Goal: Transaction & Acquisition: Purchase product/service

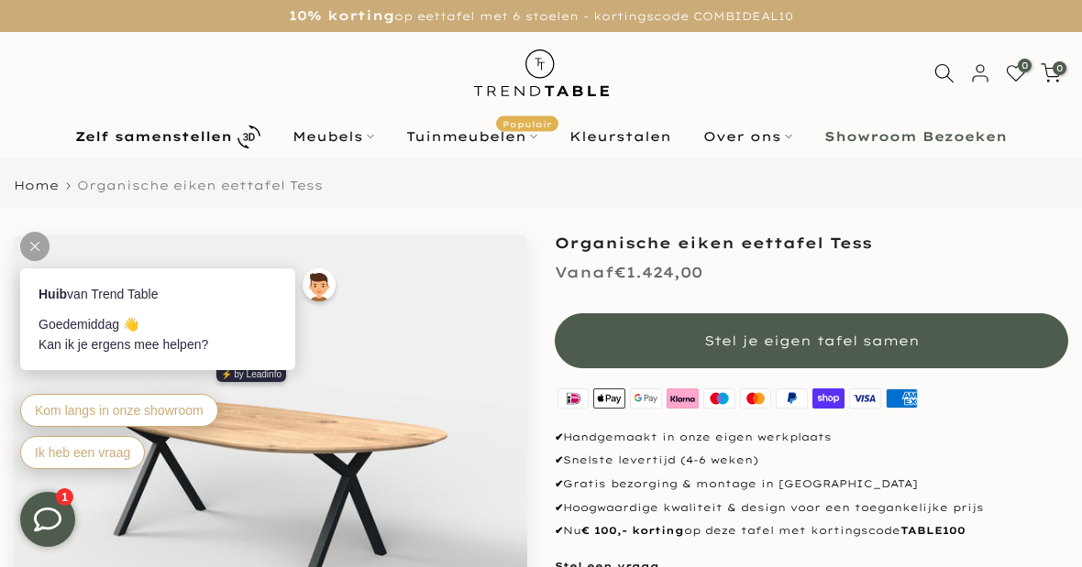
click at [951, 342] on button "Stel je eigen tafel samen" at bounding box center [811, 340] width 513 height 55
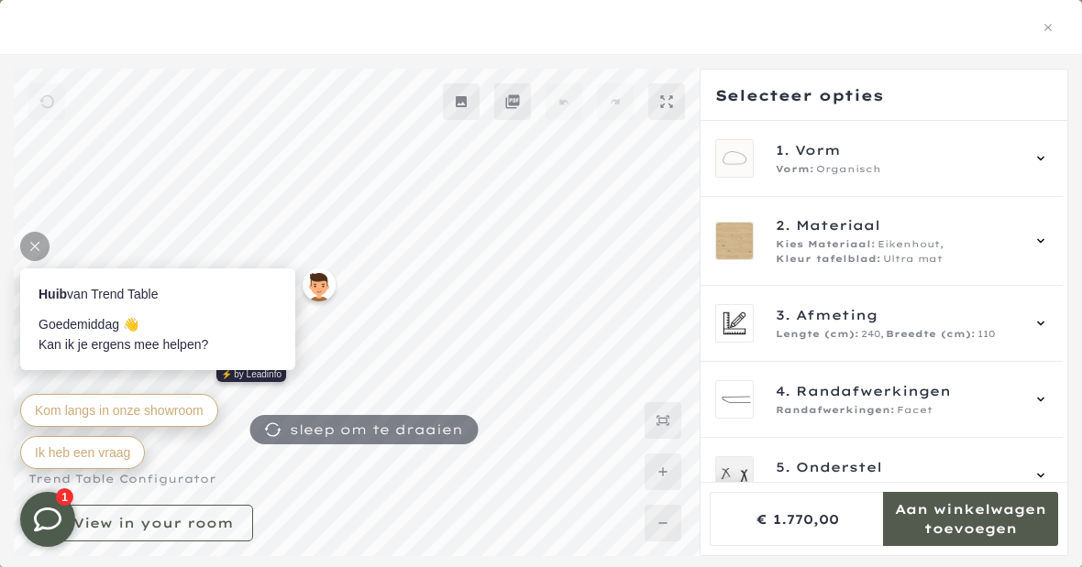
click at [38, 253] on div at bounding box center [34, 246] width 29 height 29
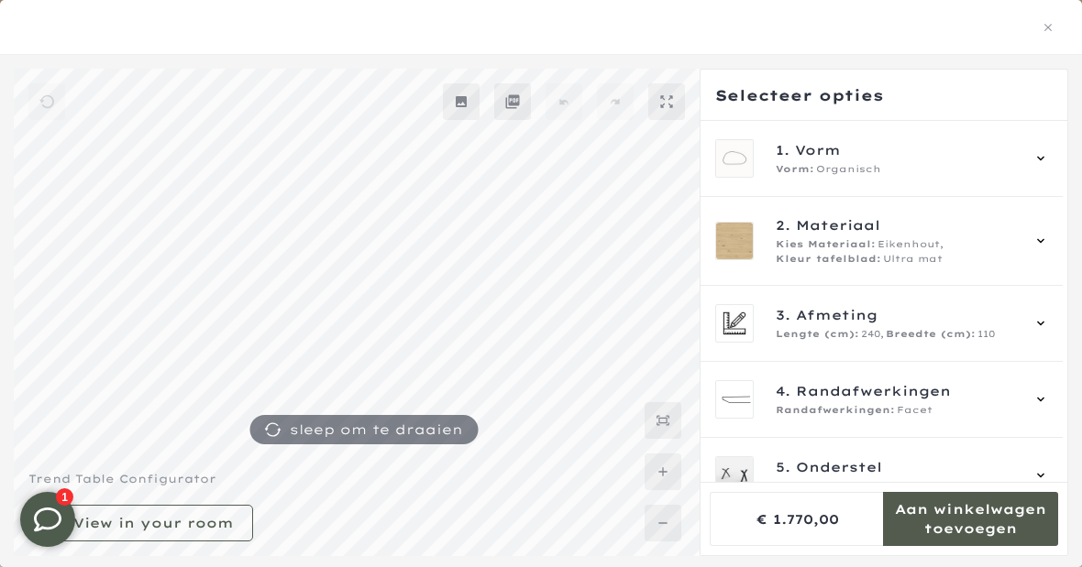
click at [1043, 173] on div "1. Vorm Vorm: Organisch" at bounding box center [882, 158] width 334 height 38
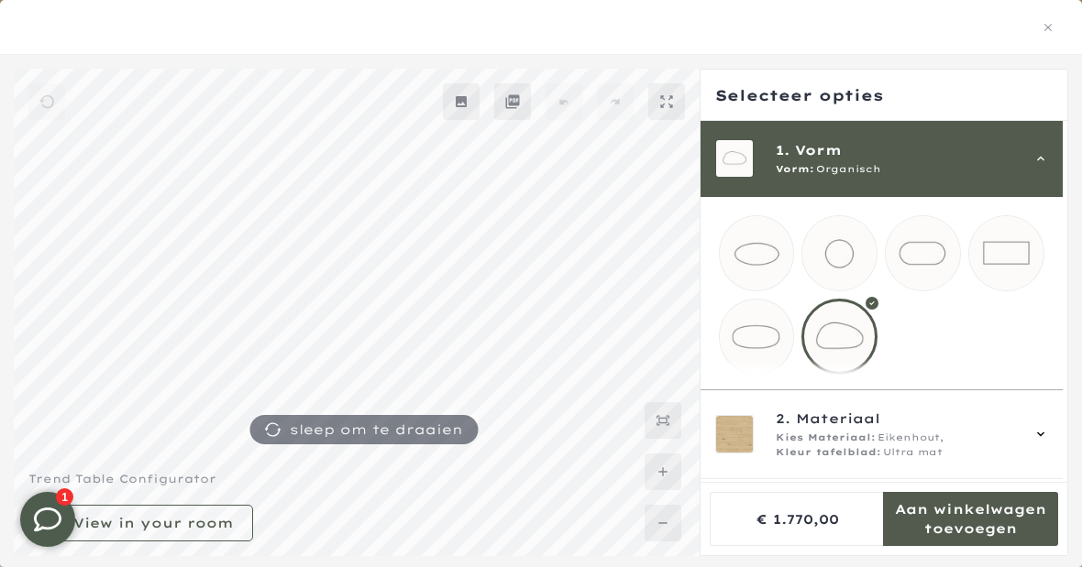
click at [764, 342] on mmq-loader at bounding box center [757, 337] width 74 height 74
click at [941, 260] on mmq-loader at bounding box center [922, 253] width 74 height 74
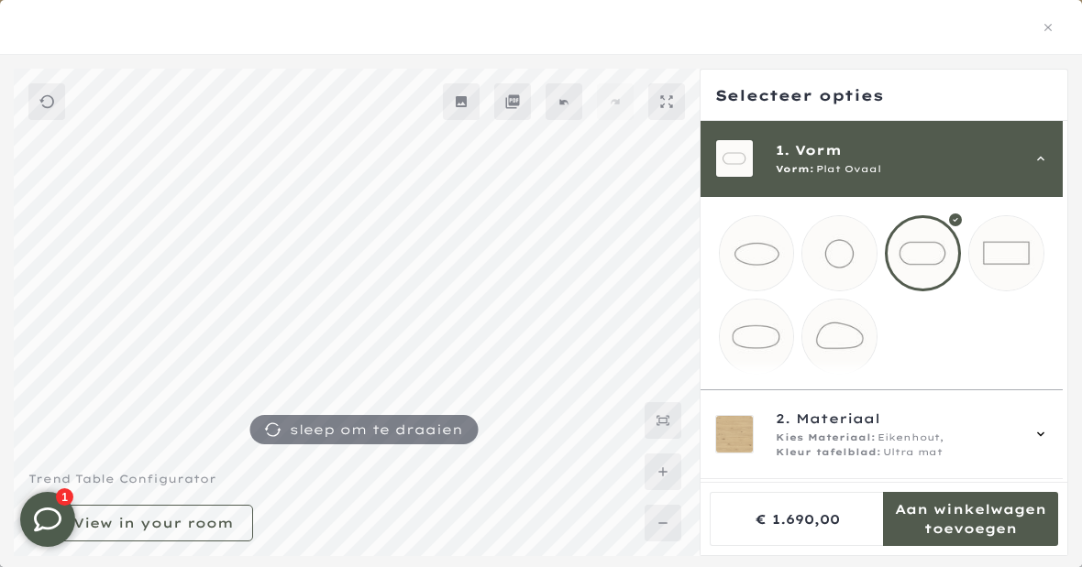
click at [763, 346] on mmq-loader at bounding box center [757, 337] width 74 height 74
click at [1041, 162] on div "1. Vorm Vorm: Deens Ovaal" at bounding box center [882, 158] width 334 height 38
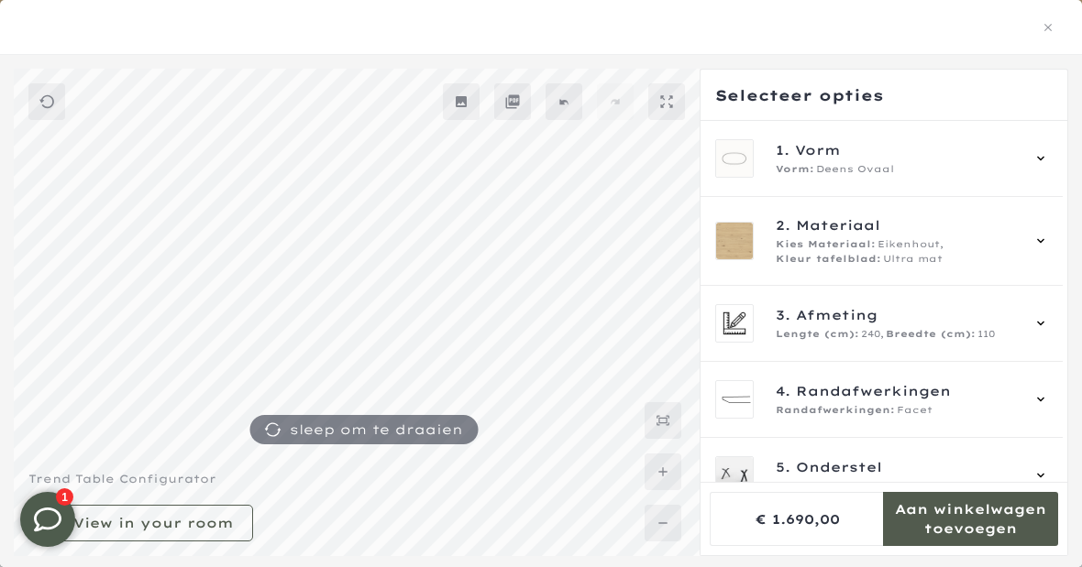
click at [1048, 240] on icon at bounding box center [1040, 241] width 15 height 15
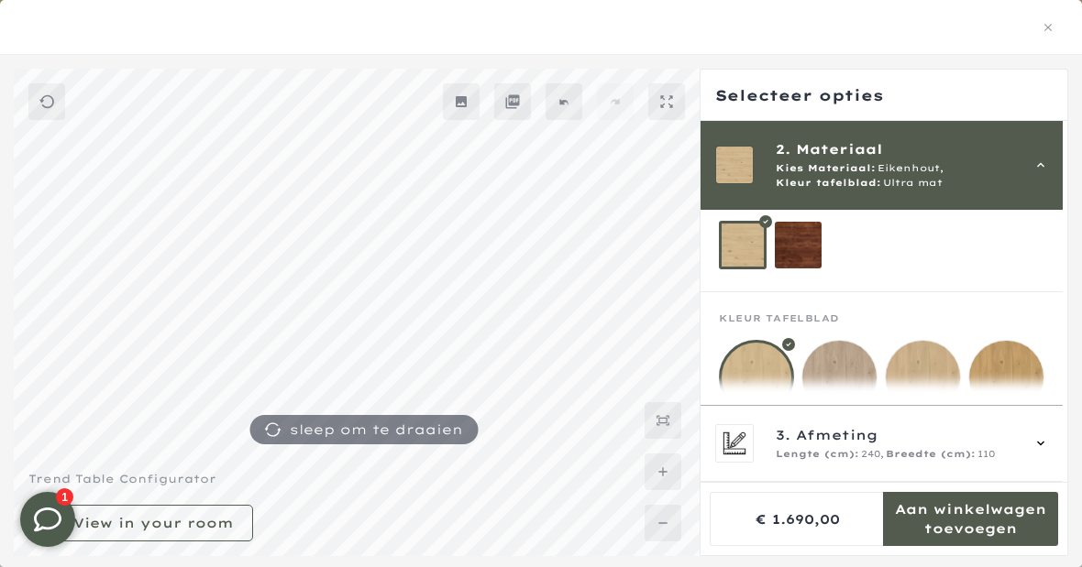
click at [1048, 171] on icon at bounding box center [1040, 165] width 15 height 15
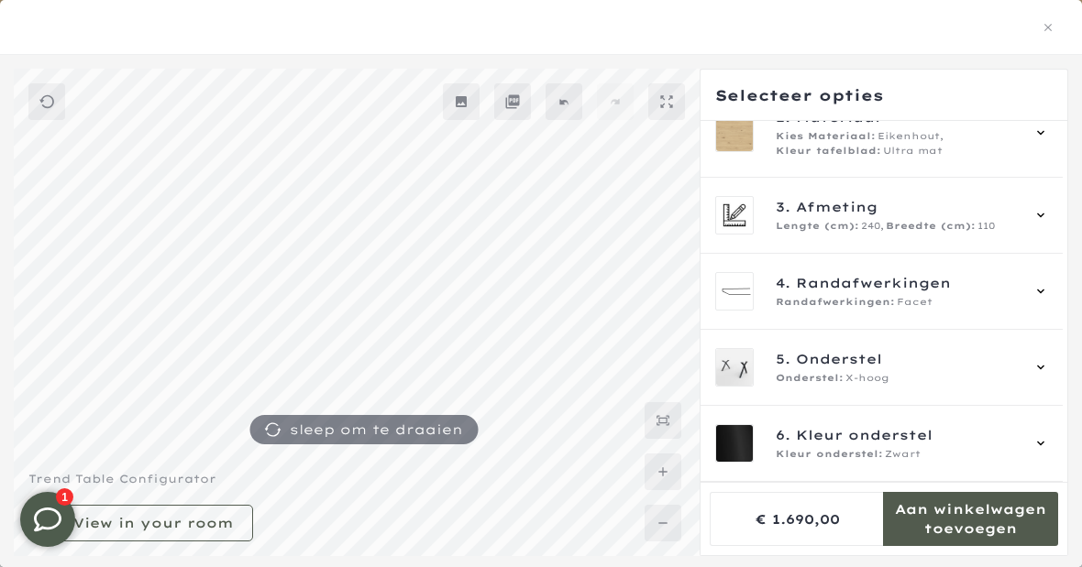
scroll to position [108, 0]
click at [1048, 137] on icon at bounding box center [1040, 133] width 15 height 15
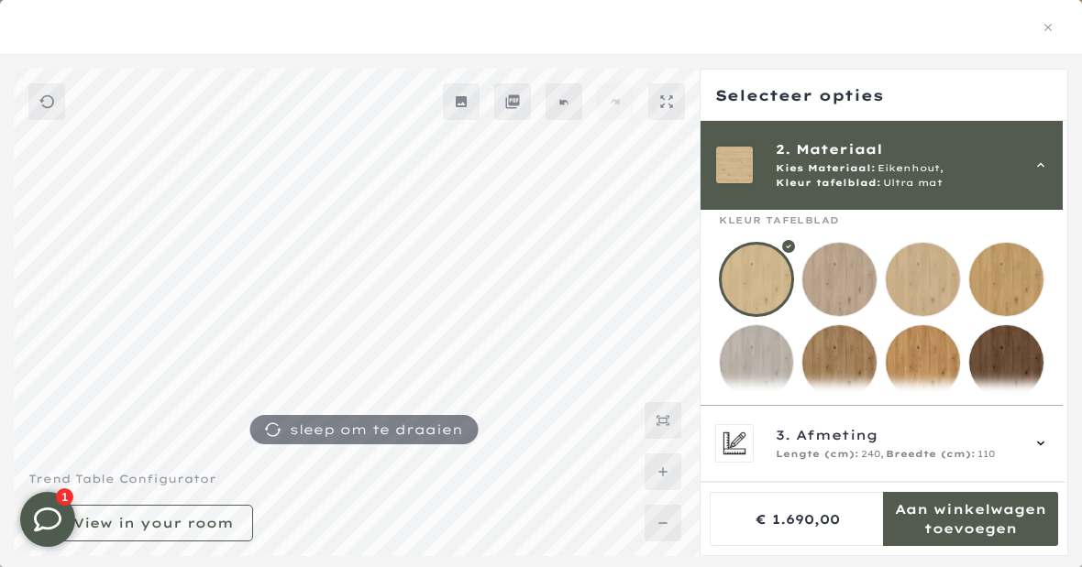
scroll to position [209, 0]
click at [850, 291] on mmq-loader at bounding box center [839, 280] width 74 height 74
click at [1049, 176] on div "2. Materiaal Kies Materiaal: Eikenhout, Kleur tafelblad: Mist" at bounding box center [882, 164] width 334 height 51
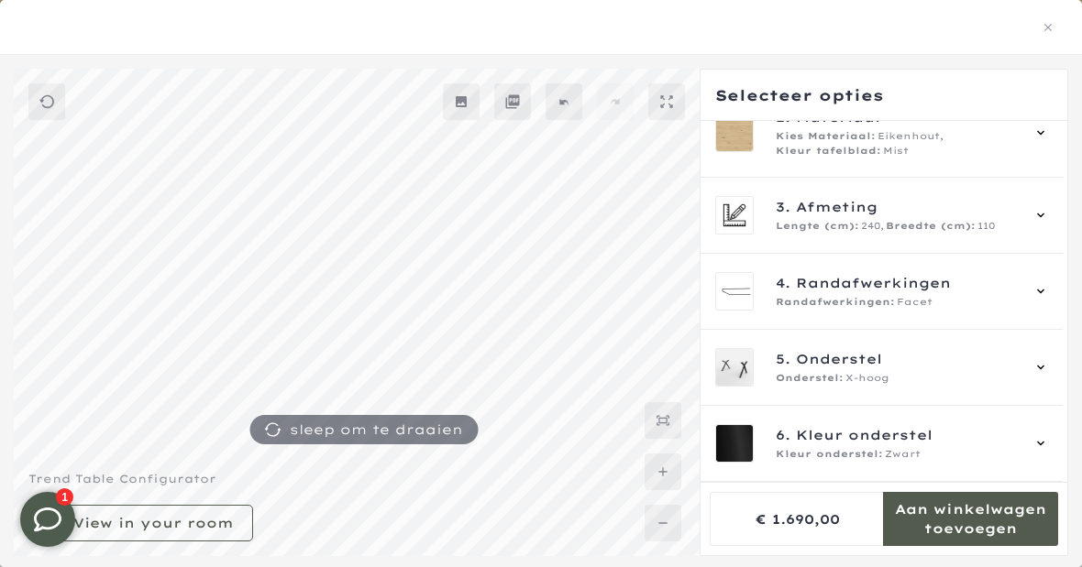
scroll to position [108, 0]
click at [1049, 203] on div "3. Afmeting Lengte (cm): 240, Breedte (cm): 110" at bounding box center [882, 215] width 334 height 38
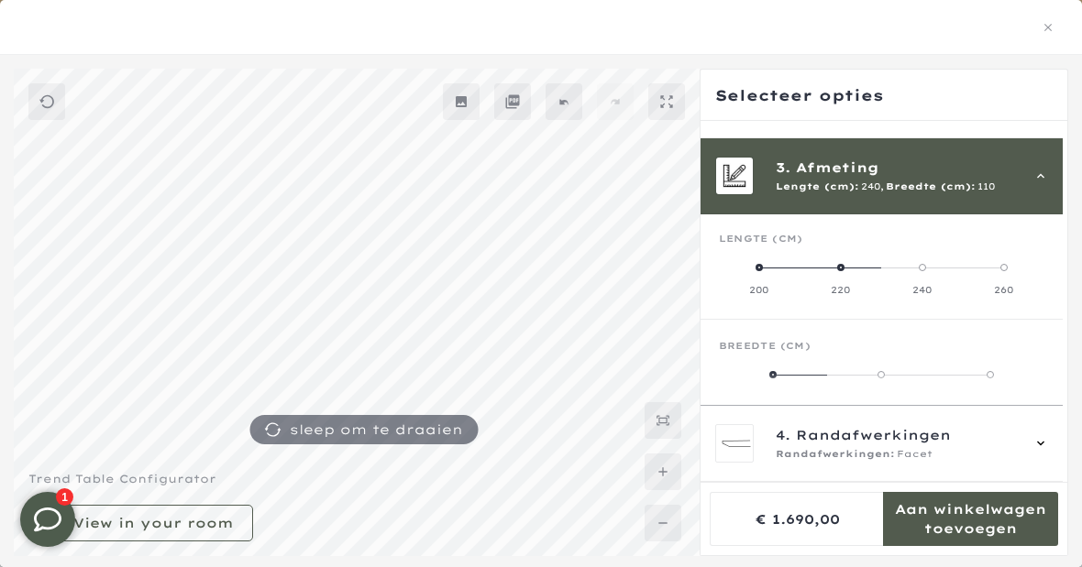
scroll to position [165, 0]
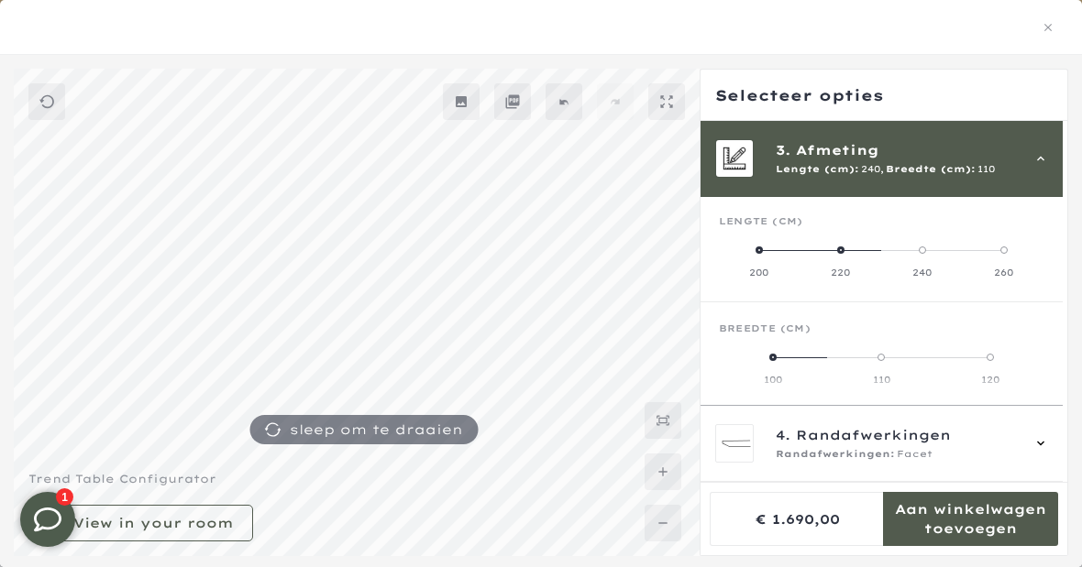
click at [855, 245] on label "220" at bounding box center [840, 261] width 82 height 37
click at [1006, 351] on label "120" at bounding box center [962, 368] width 163 height 37
click at [841, 351] on label "110" at bounding box center [800, 368] width 163 height 37
click at [797, 356] on span at bounding box center [799, 357] width 7 height 7
click at [1048, 160] on icon at bounding box center [1040, 158] width 15 height 15
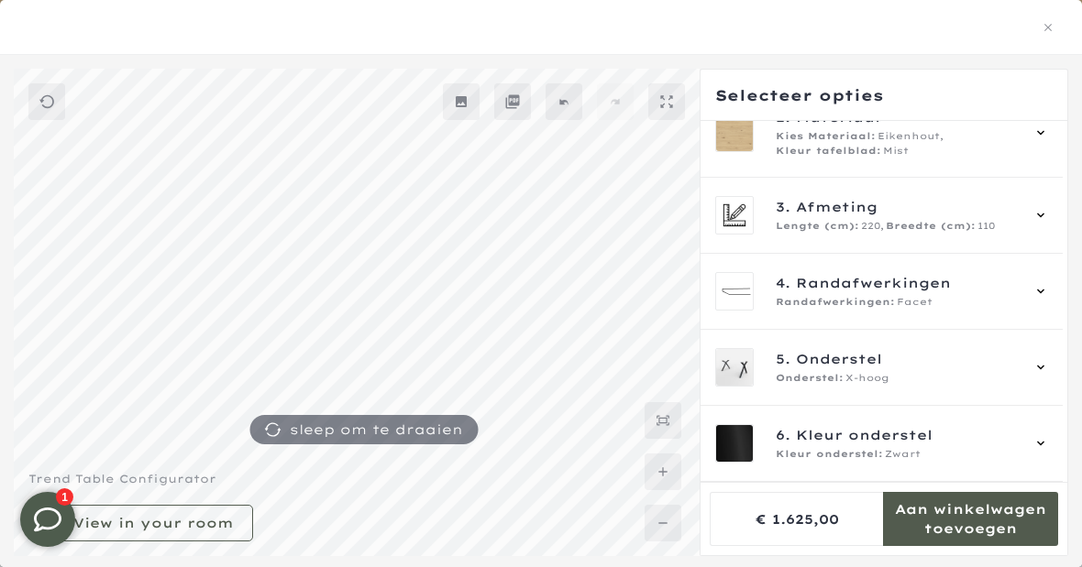
scroll to position [108, 0]
click at [1048, 295] on icon at bounding box center [1040, 291] width 15 height 15
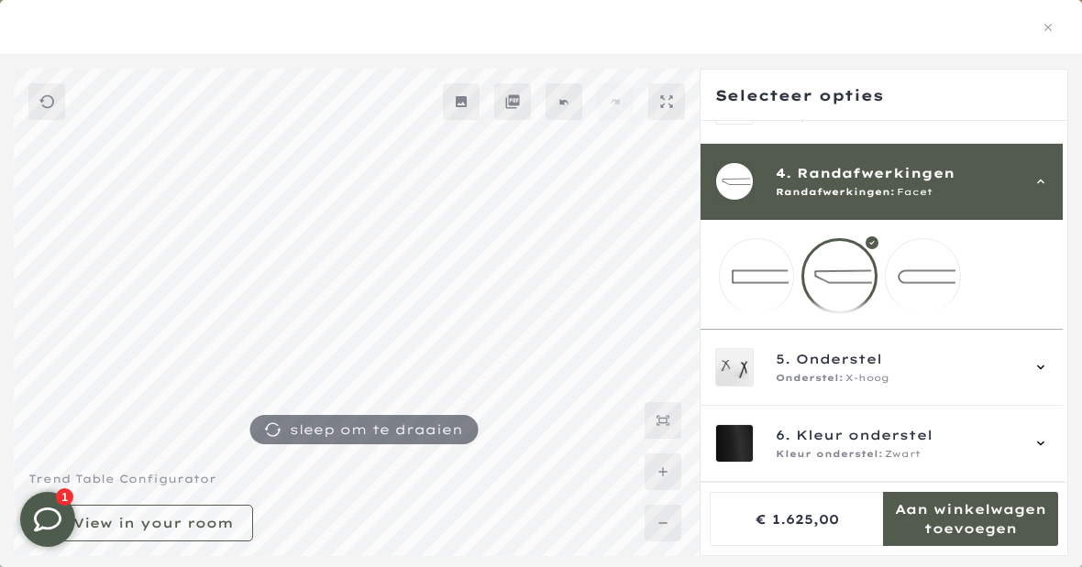
click at [1043, 178] on div "4. Randafwerkingen Randafwerkingen: Facet" at bounding box center [882, 181] width 334 height 38
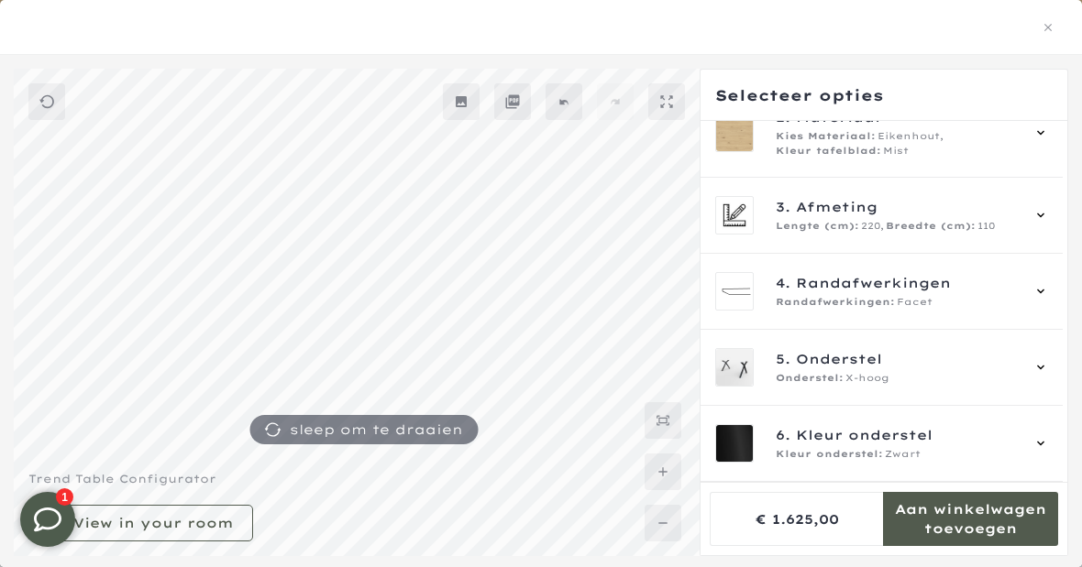
click at [1048, 364] on icon at bounding box center [1040, 367] width 15 height 15
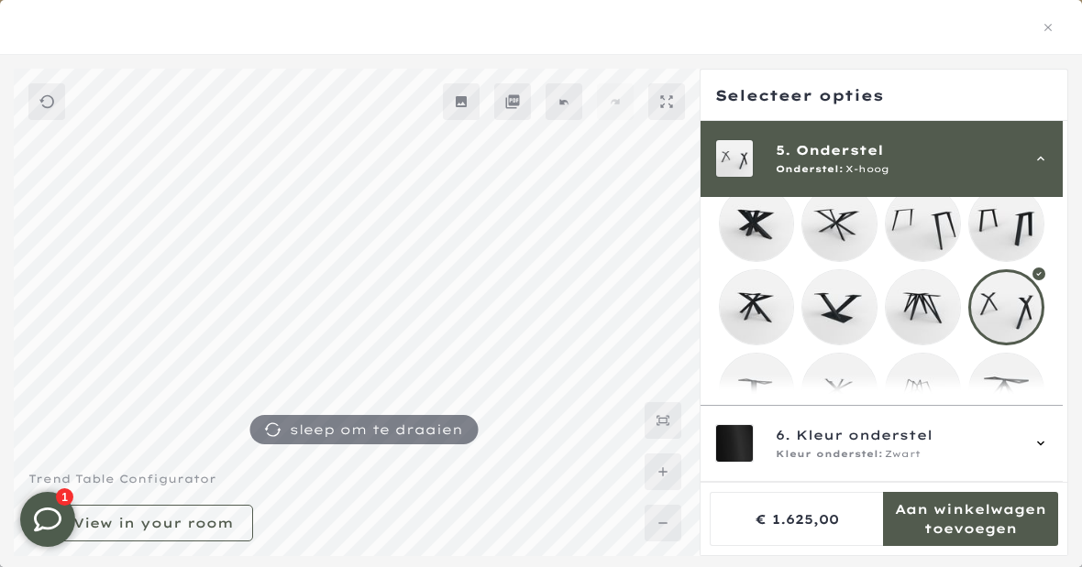
scroll to position [430, 0]
click at [1014, 303] on div at bounding box center [1006, 307] width 76 height 76
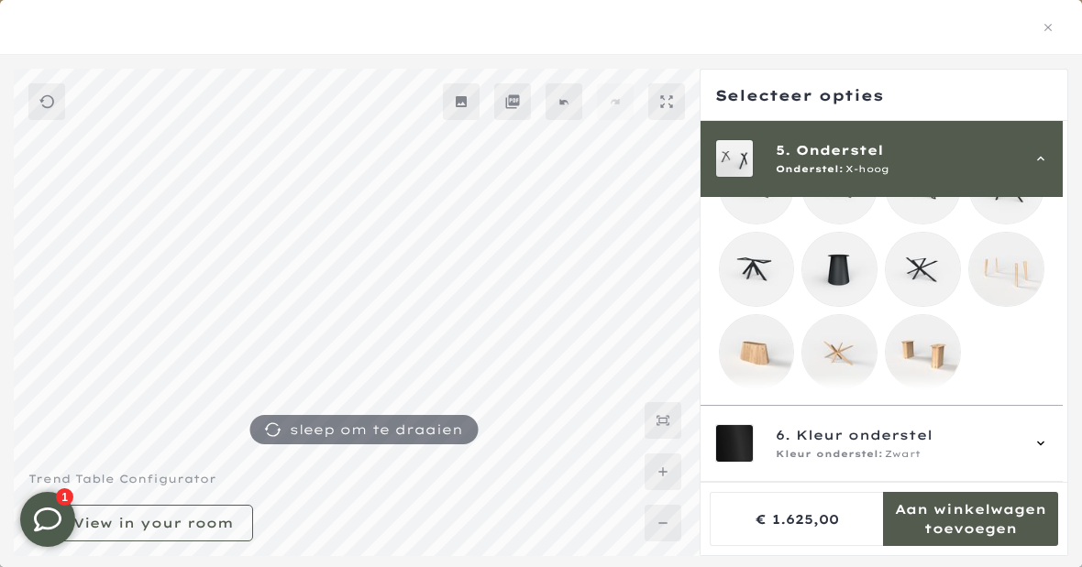
scroll to position [663, 0]
click at [1049, 173] on div "5. Onderstel Onderstel: X-hoog" at bounding box center [882, 158] width 334 height 38
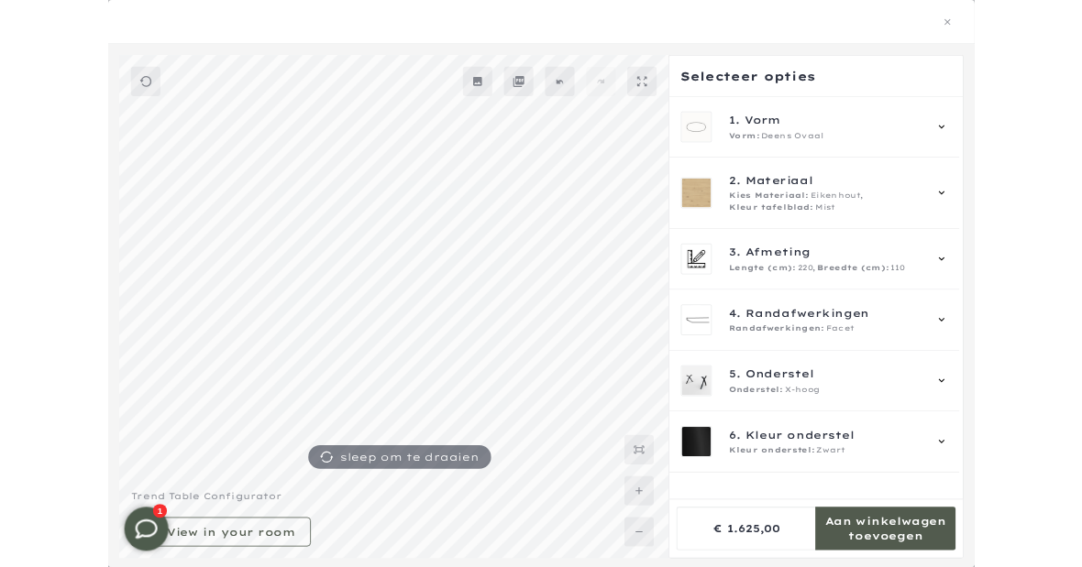
scroll to position [97, 0]
